Goal: Information Seeking & Learning: Learn about a topic

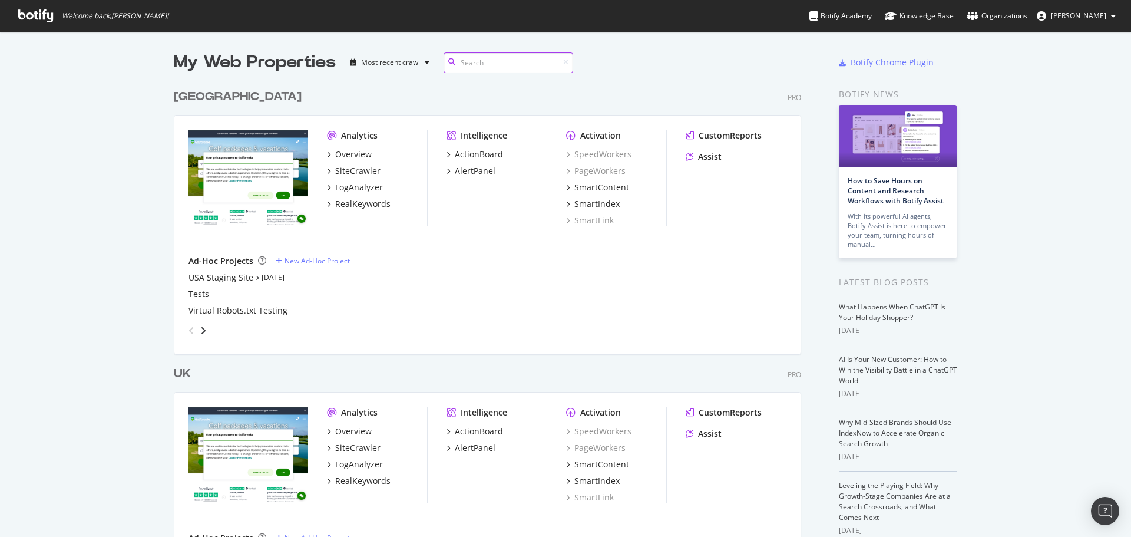
scroll to position [545, 628]
click at [364, 448] on div "SiteCrawler" at bounding box center [357, 448] width 45 height 12
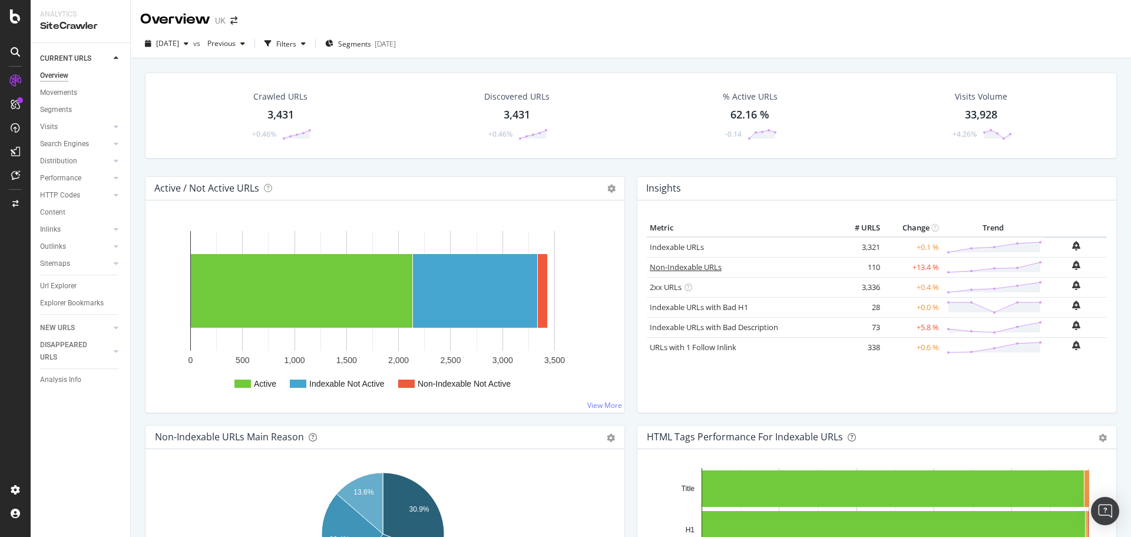
click at [678, 268] on link "Non-Indexable URLs" at bounding box center [686, 266] width 72 height 11
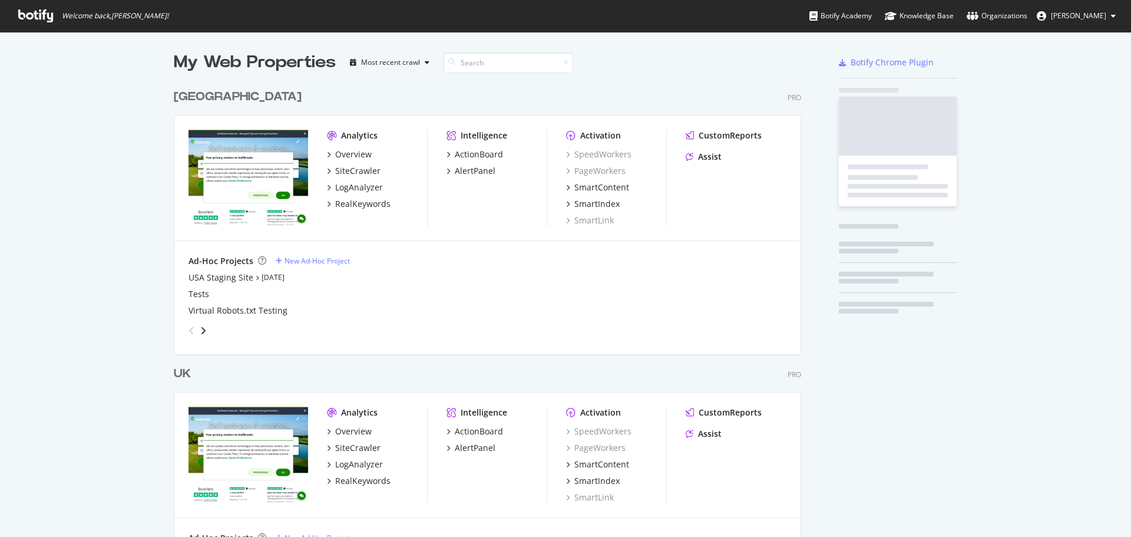
scroll to position [545, 628]
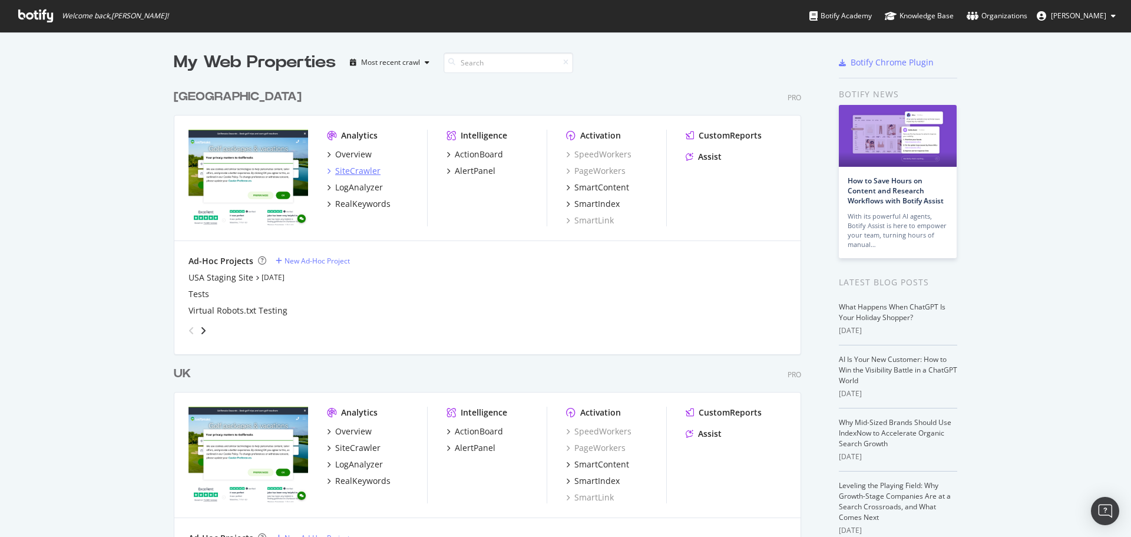
click at [353, 168] on div "SiteCrawler" at bounding box center [357, 171] width 45 height 12
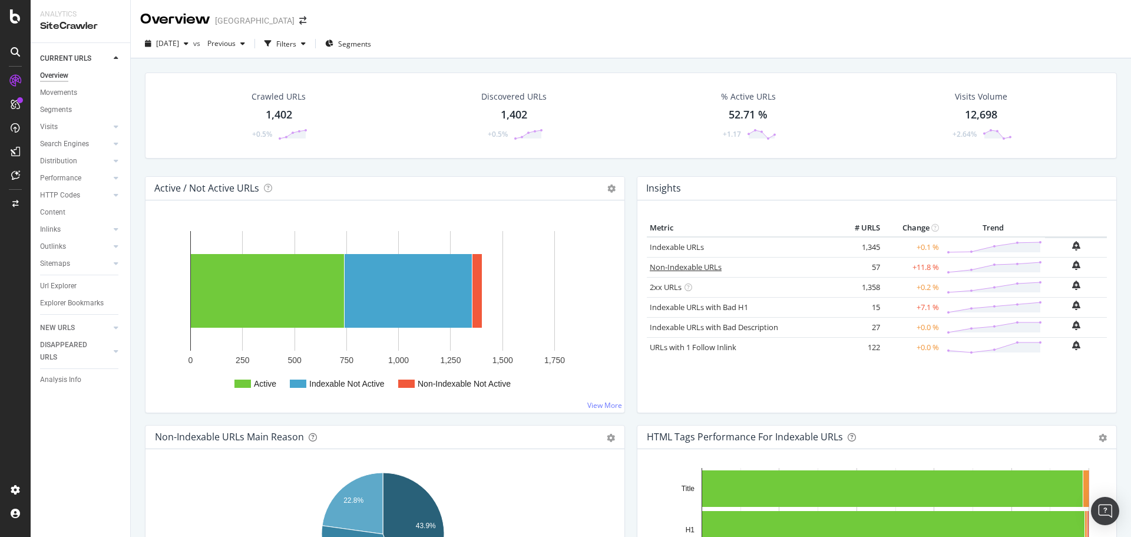
click at [697, 267] on link "Non-Indexable URLs" at bounding box center [686, 266] width 72 height 11
